Goal: Find specific page/section: Find specific page/section

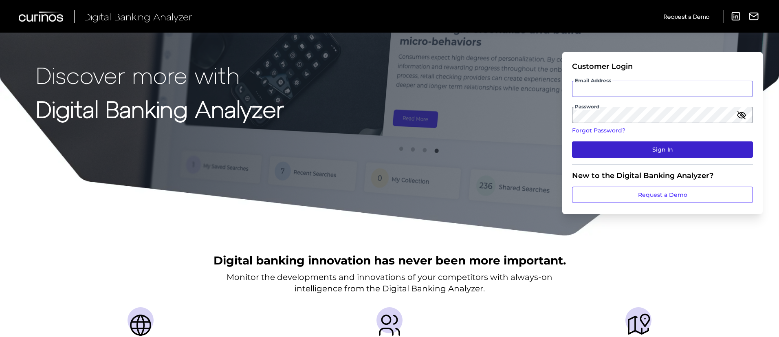
type input "[PERSON_NAME][EMAIL_ADDRESS][DOMAIN_NAME]"
click at [612, 151] on button "Sign In" at bounding box center [662, 149] width 181 height 16
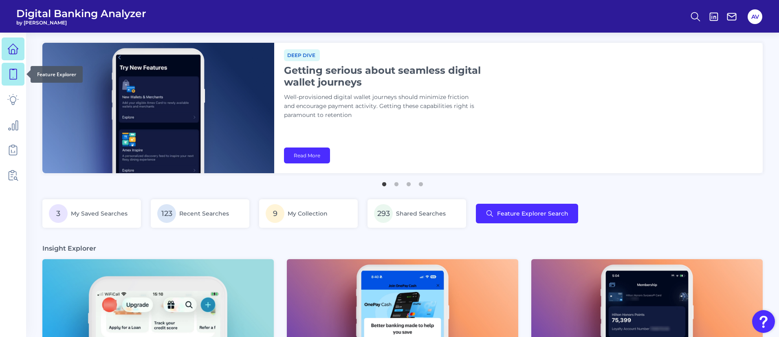
click at [10, 77] on icon at bounding box center [13, 74] width 7 height 10
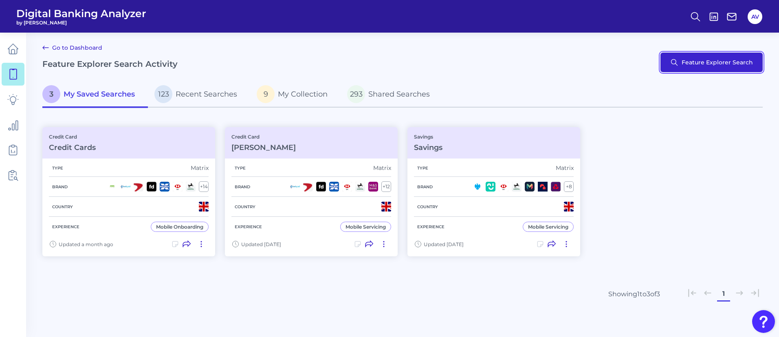
click at [690, 69] on button "Feature Explorer Search" at bounding box center [712, 63] width 102 height 20
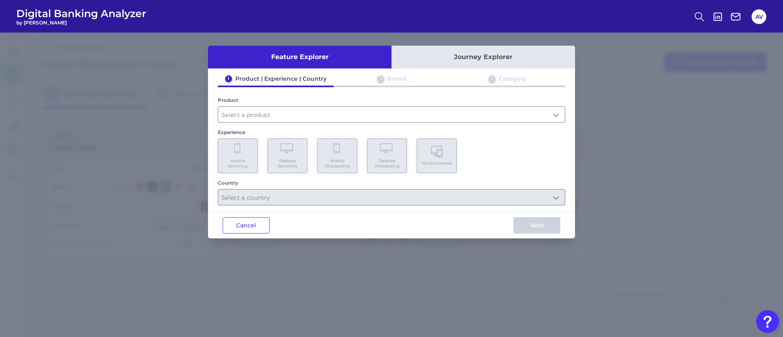
click at [643, 38] on div "Feature Explorer Journey Explorer 1 Product | Experience | Country 2 Brand 3 Ca…" at bounding box center [391, 185] width 783 height 304
